Goal: Check status: Check status

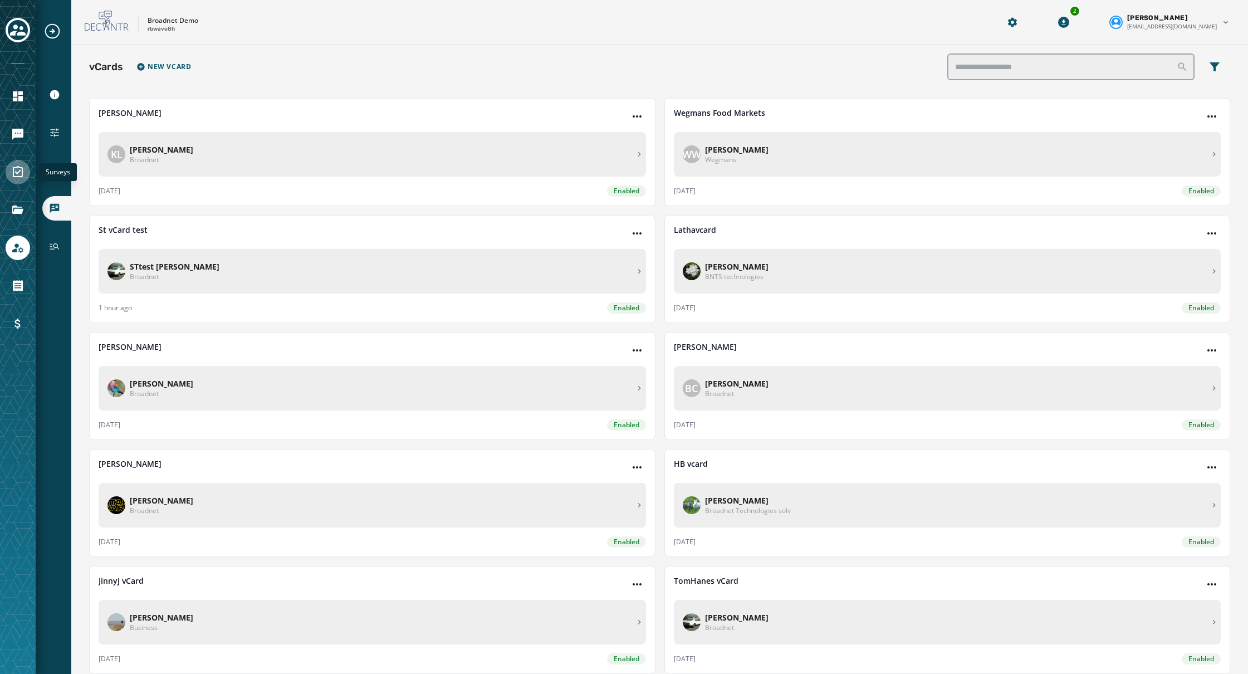
click at [22, 175] on icon "Navigate to Surveys" at bounding box center [18, 171] width 10 height 11
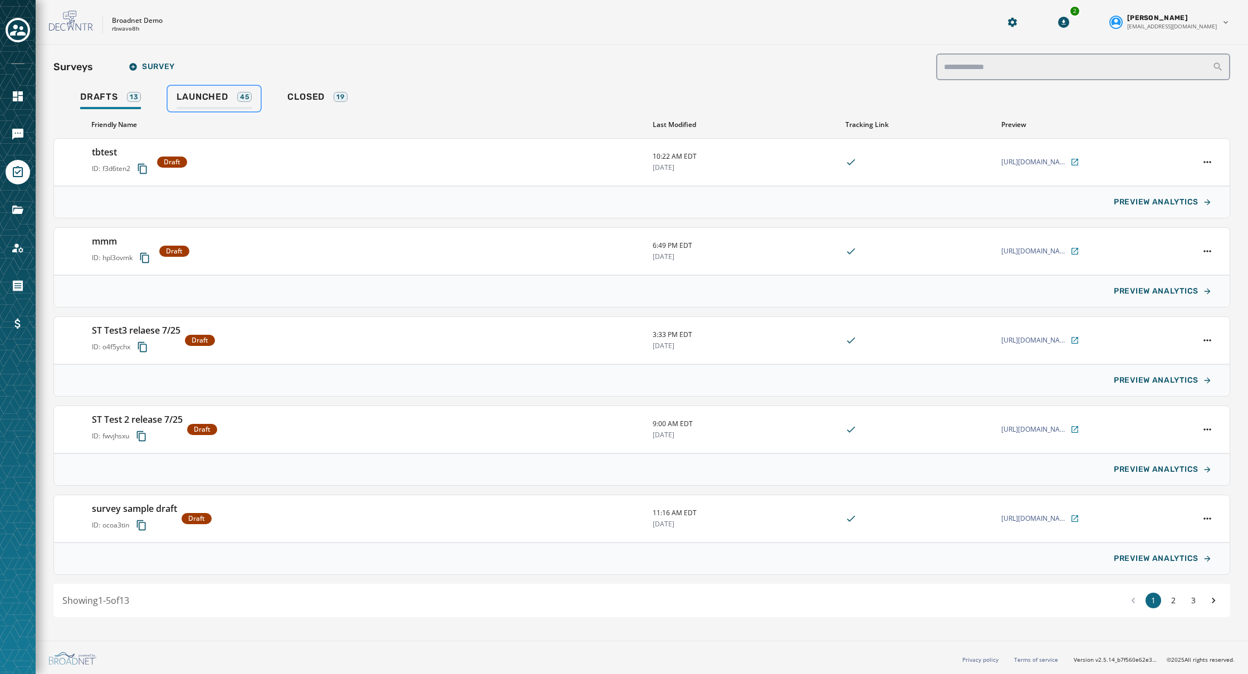
click at [200, 97] on span "Launched" at bounding box center [202, 96] width 51 height 11
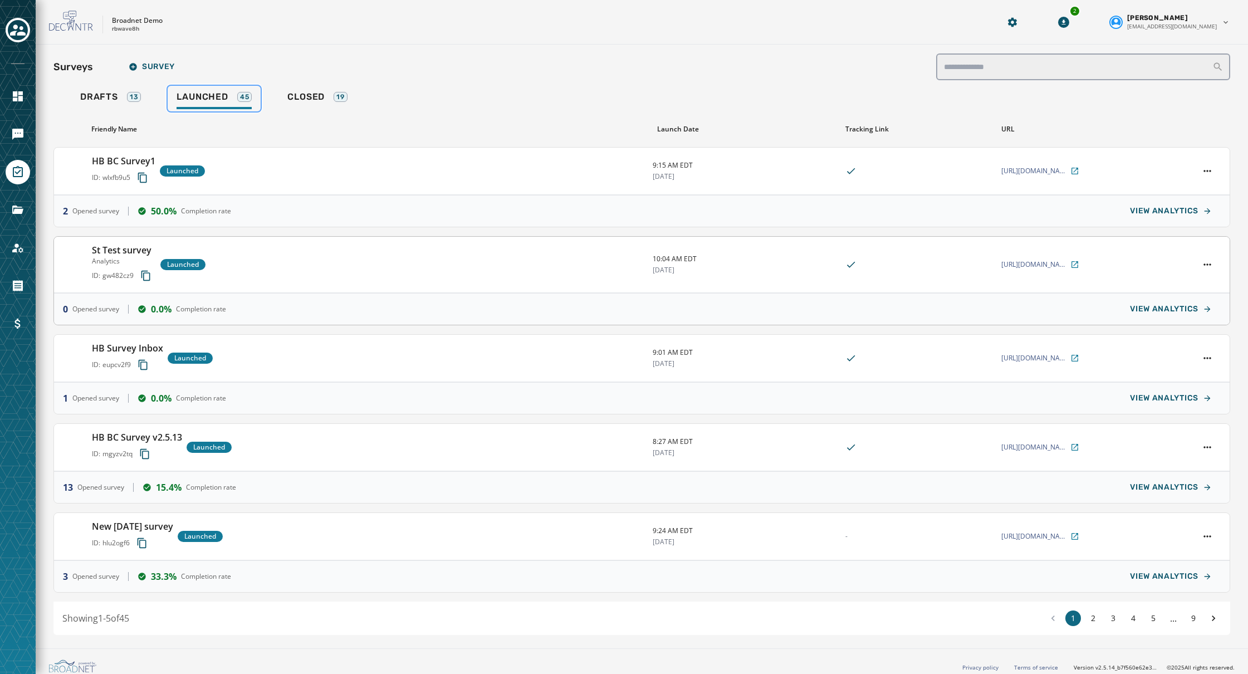
scroll to position [3, 0]
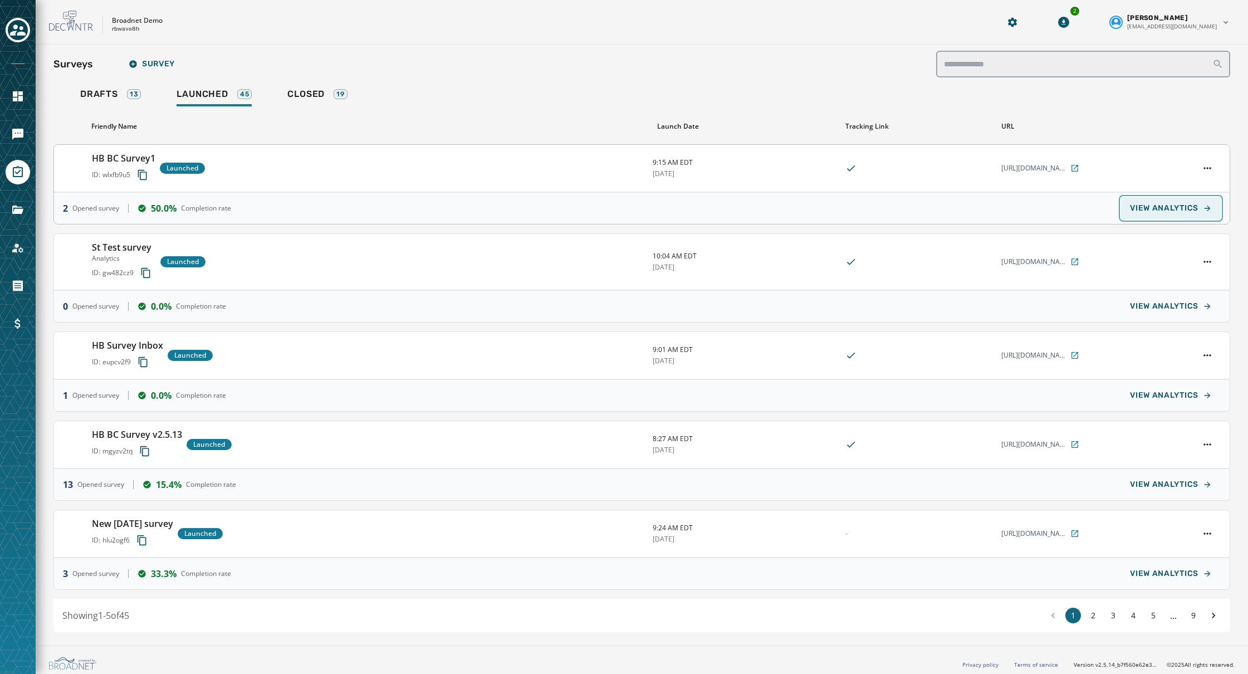
click at [1187, 212] on span "VIEW ANALYTICS" at bounding box center [1164, 208] width 68 height 9
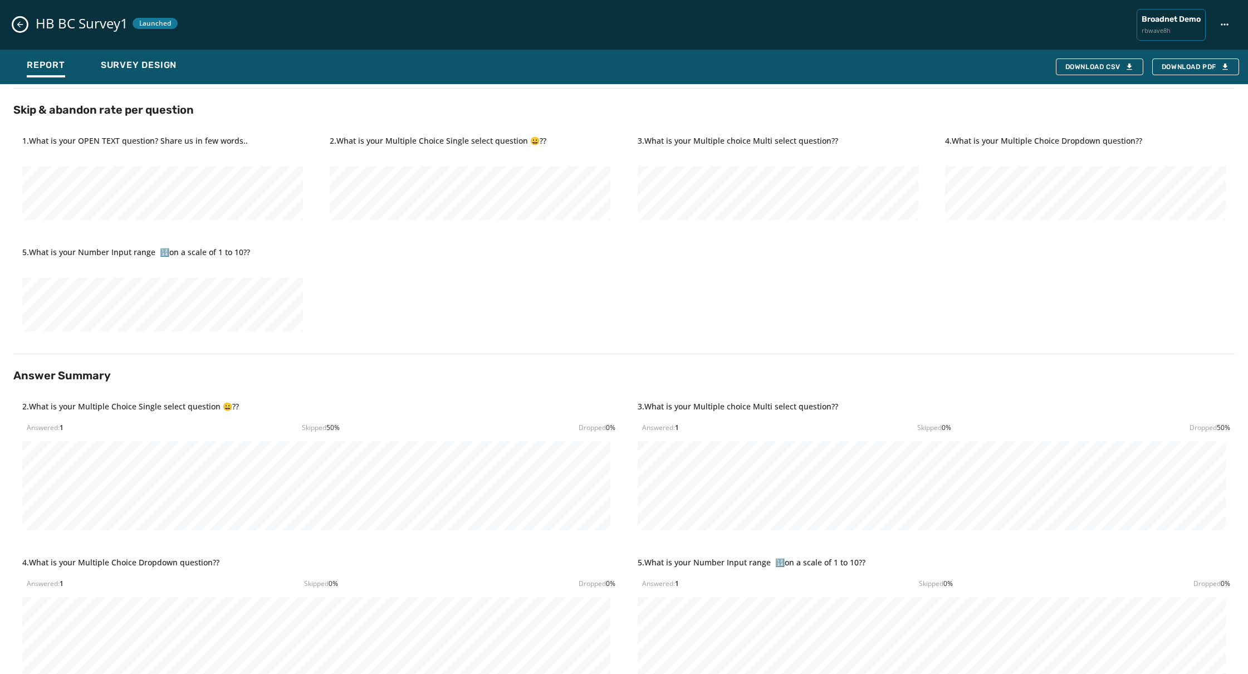
scroll to position [411, 0]
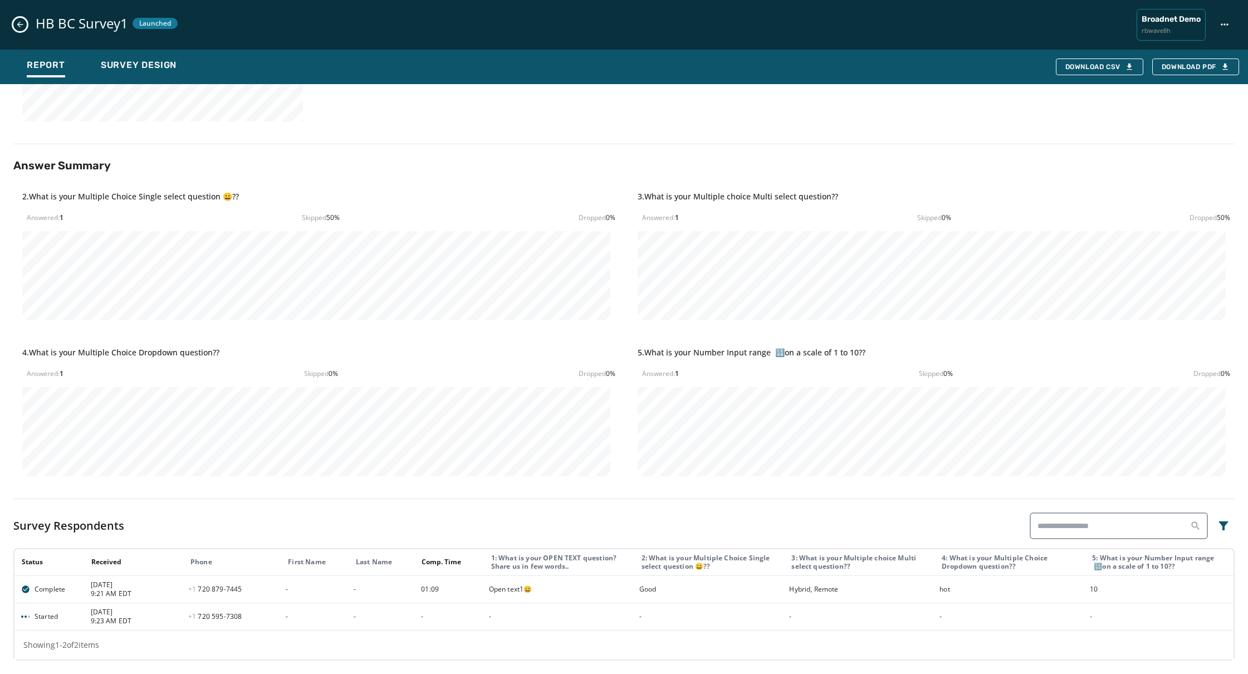
click at [38, 618] on span "Started" at bounding box center [46, 616] width 23 height 9
click at [156, 648] on div "Showing 1 - 2 of 2 items" at bounding box center [623, 644] width 1219 height 29
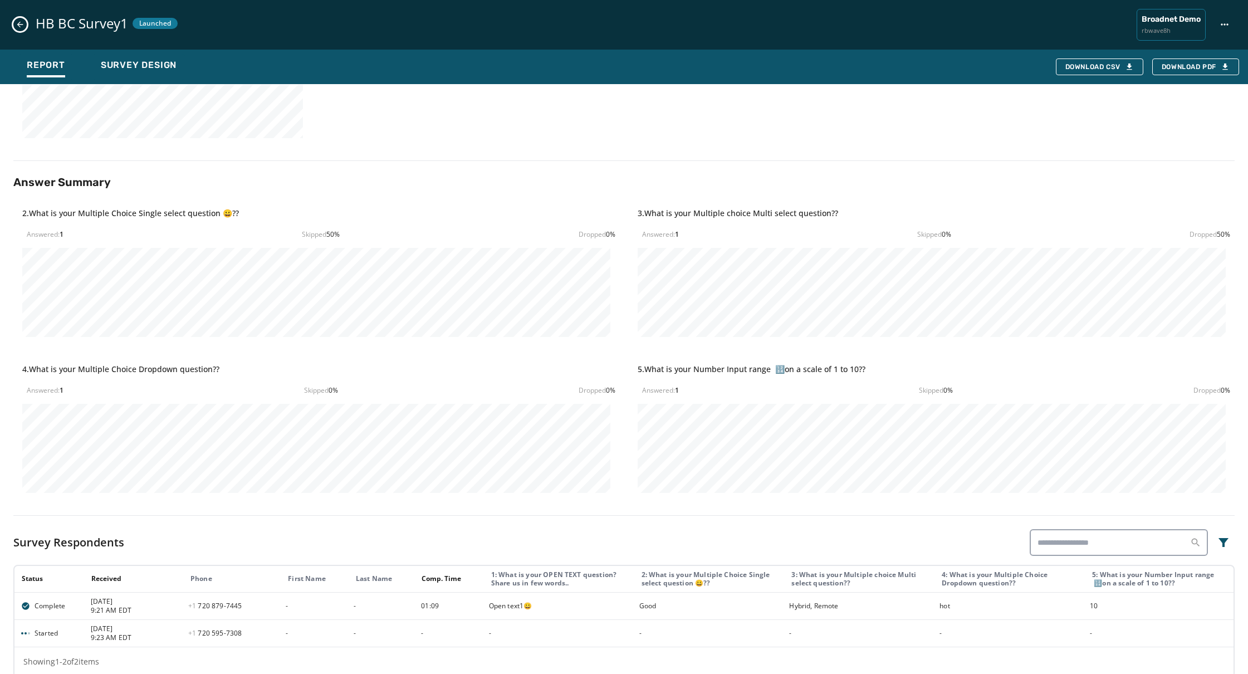
scroll to position [303, 0]
